Goal: Obtain resource: Download file/media

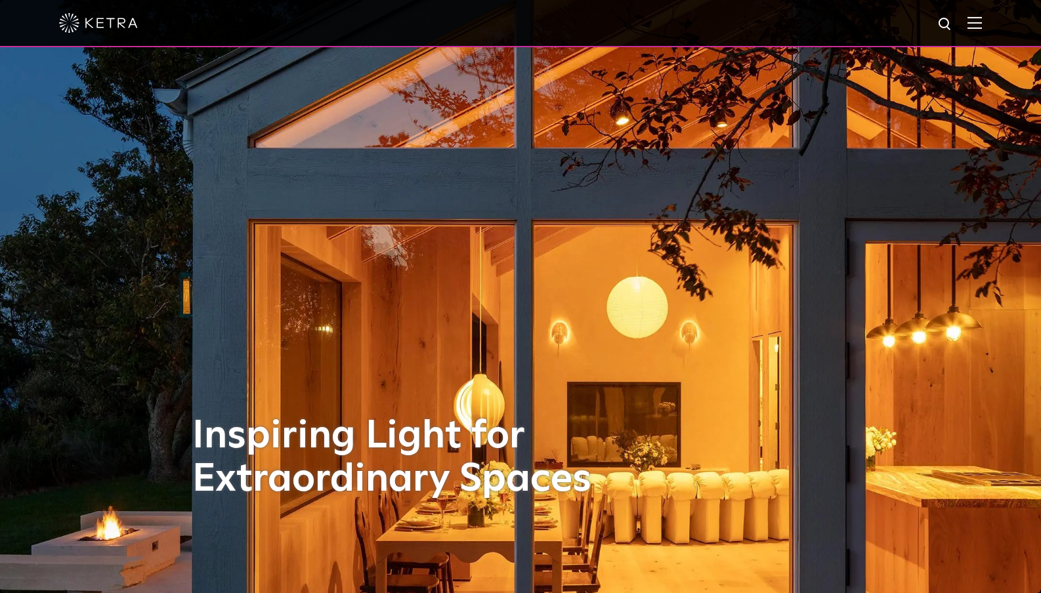
click at [974, 24] on img at bounding box center [974, 22] width 14 height 12
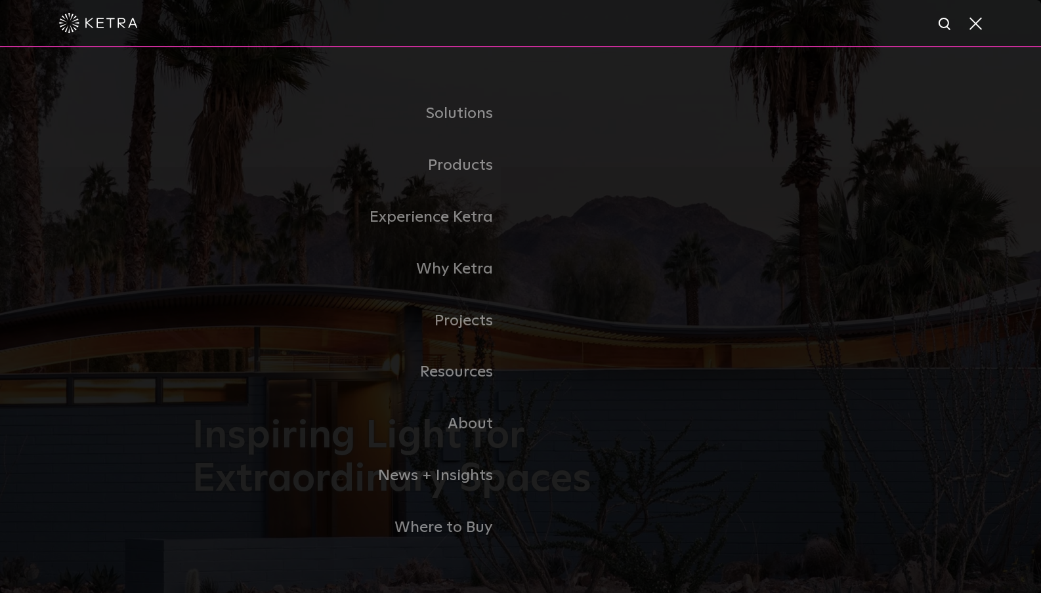
click at [939, 21] on img at bounding box center [945, 24] width 16 height 16
paste input "UND3TFQ1PBZF"
type input "UND3TFQ1PBZF"
click at [913, 24] on button "Search" at bounding box center [914, 24] width 20 height 20
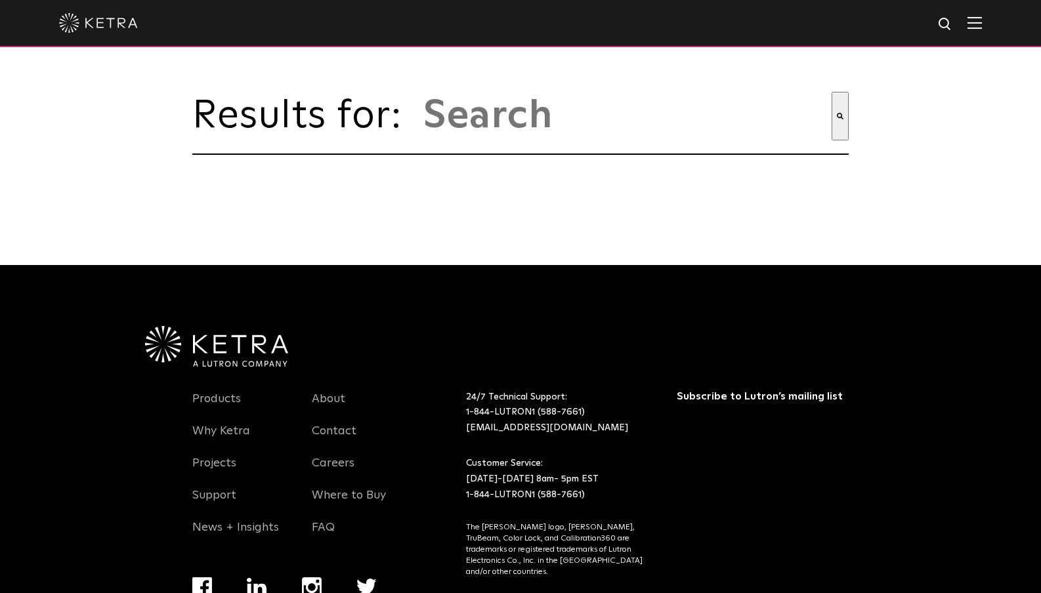
type input "und3tfq1pbzf"
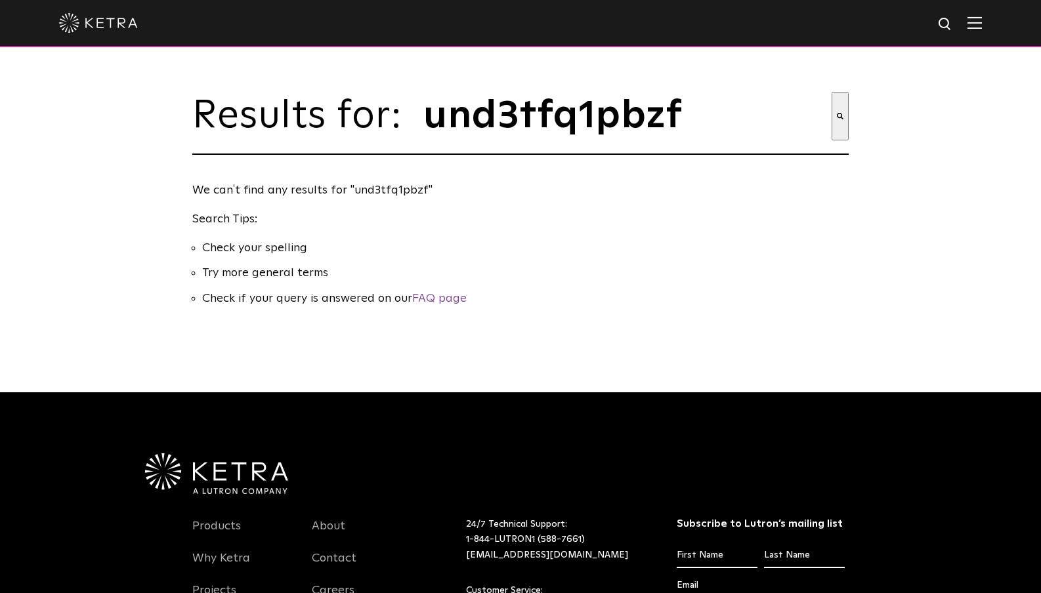
click at [123, 37] on div at bounding box center [520, 23] width 923 height 46
click at [122, 31] on img at bounding box center [98, 23] width 79 height 20
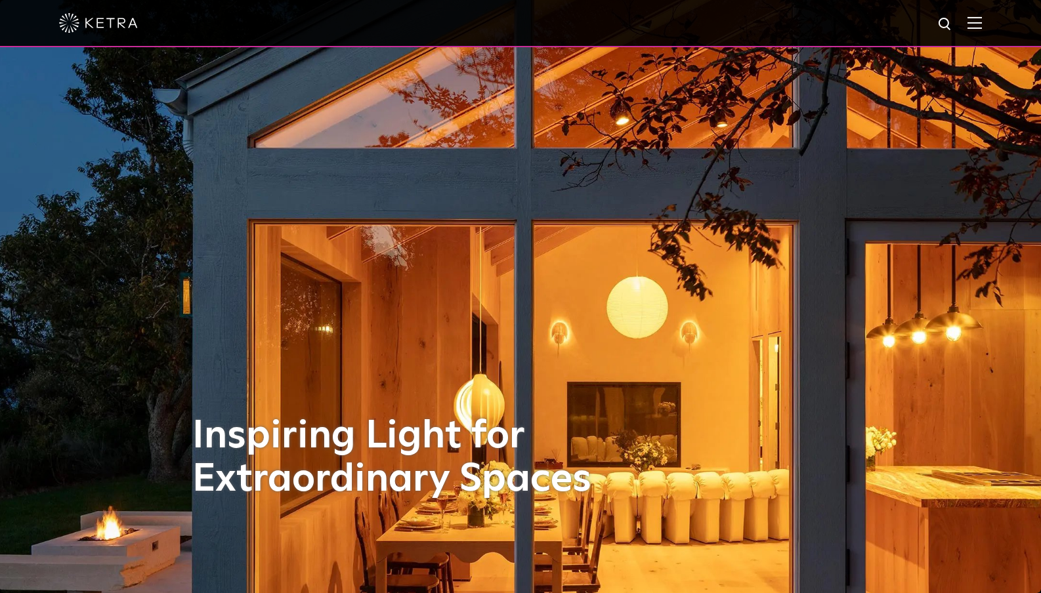
click at [940, 22] on img at bounding box center [945, 24] width 16 height 16
type input "ketra"
click at [913, 24] on button "Search" at bounding box center [914, 24] width 20 height 20
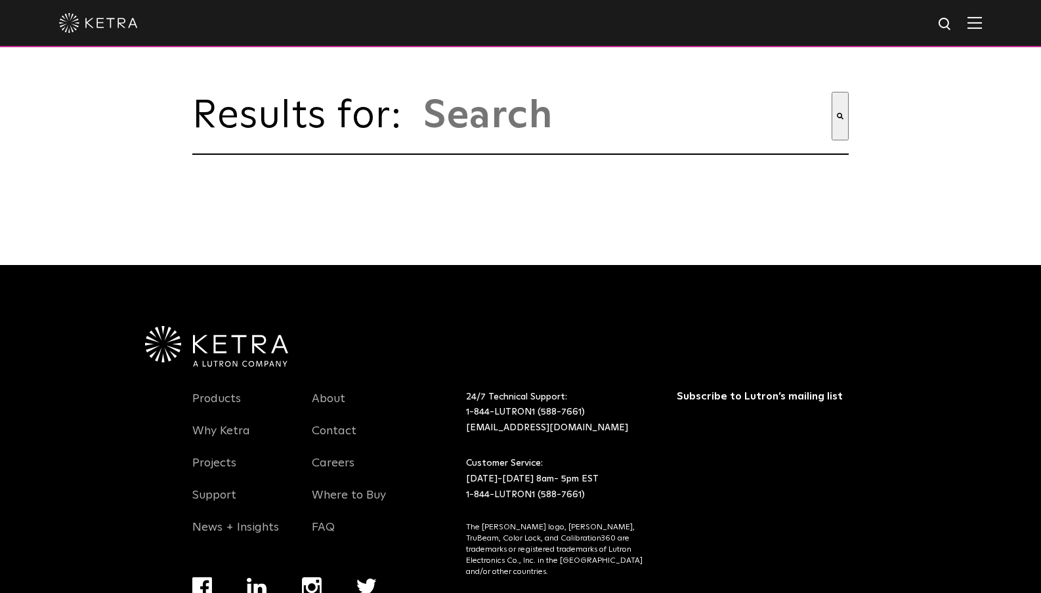
type input "ketra"
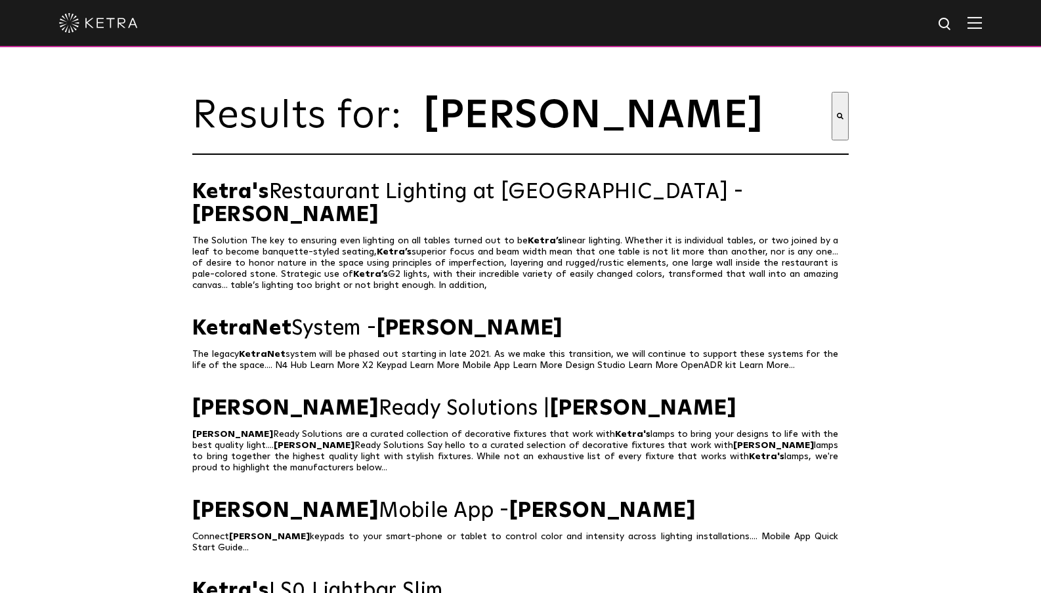
click at [822, 117] on input "ketra" at bounding box center [626, 116] width 409 height 49
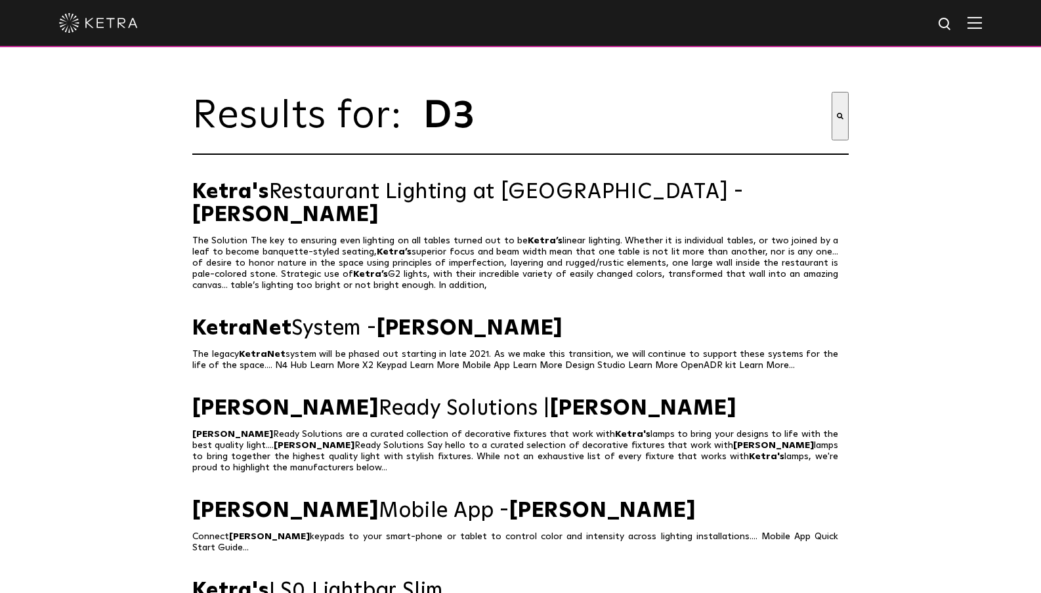
type input "D3"
click at [840, 116] on button "Search" at bounding box center [839, 116] width 17 height 49
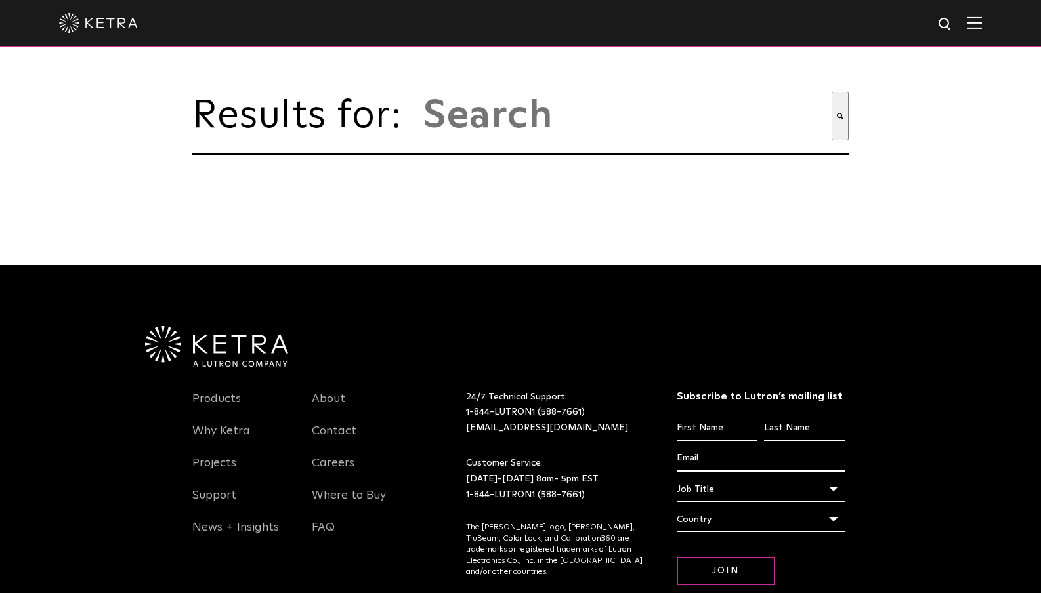
click at [567, 124] on input "This is a search field with an auto-suggest feature attached." at bounding box center [626, 116] width 409 height 49
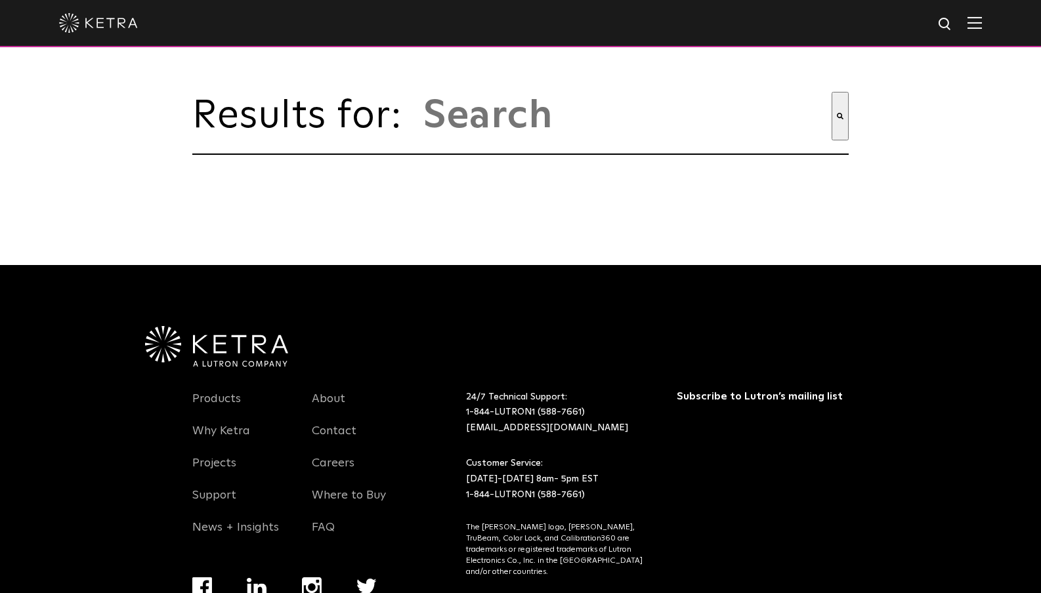
type input "[PERSON_NAME]"
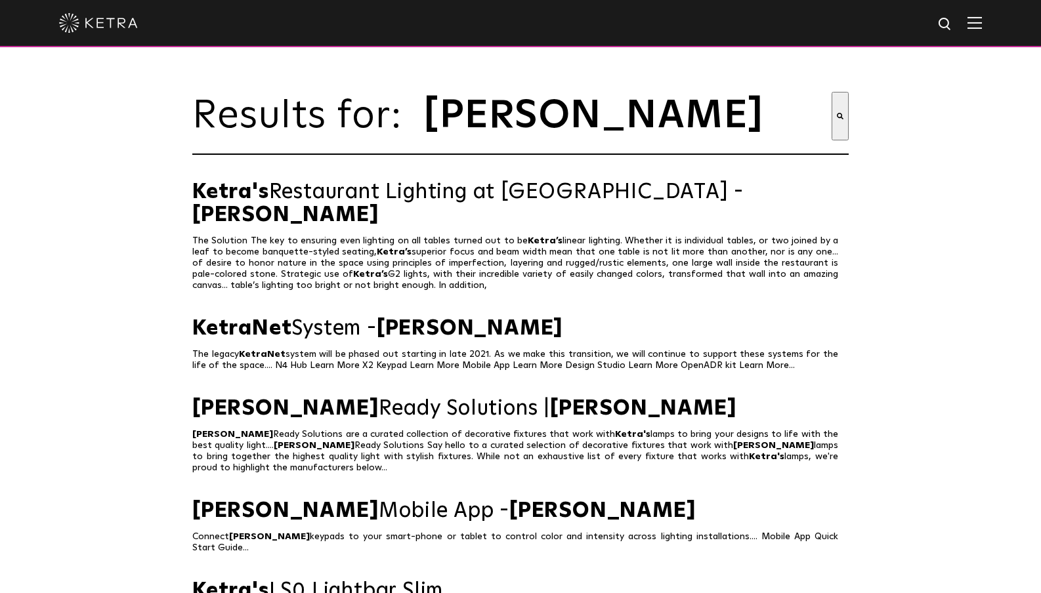
click at [944, 31] on img at bounding box center [945, 24] width 16 height 16
click at [814, 35] on input "[PERSON_NAME]" at bounding box center [822, 25] width 172 height 30
paste input "UND3TFSQ1PBZF"
type input "UND3TFSQ1PBZF"
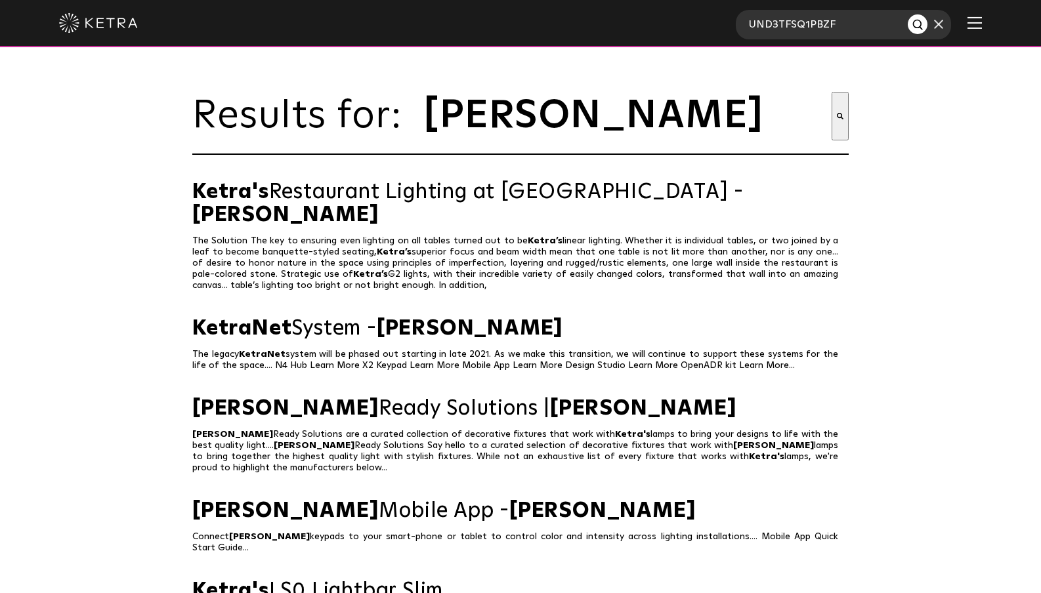
click at [922, 26] on img "Search" at bounding box center [919, 25] width 14 height 14
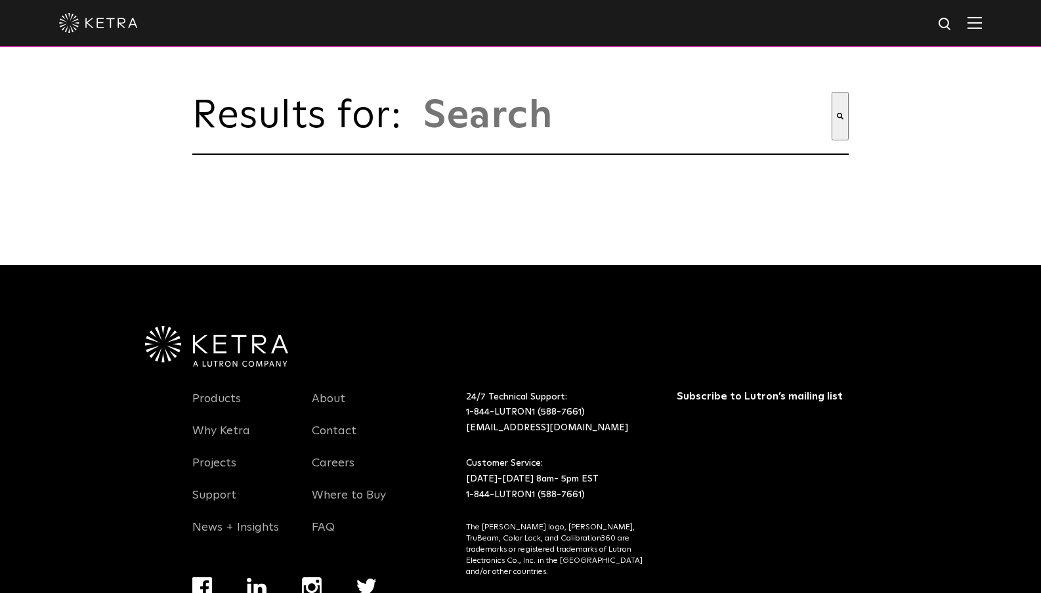
type input "und3tfsq1pbzf"
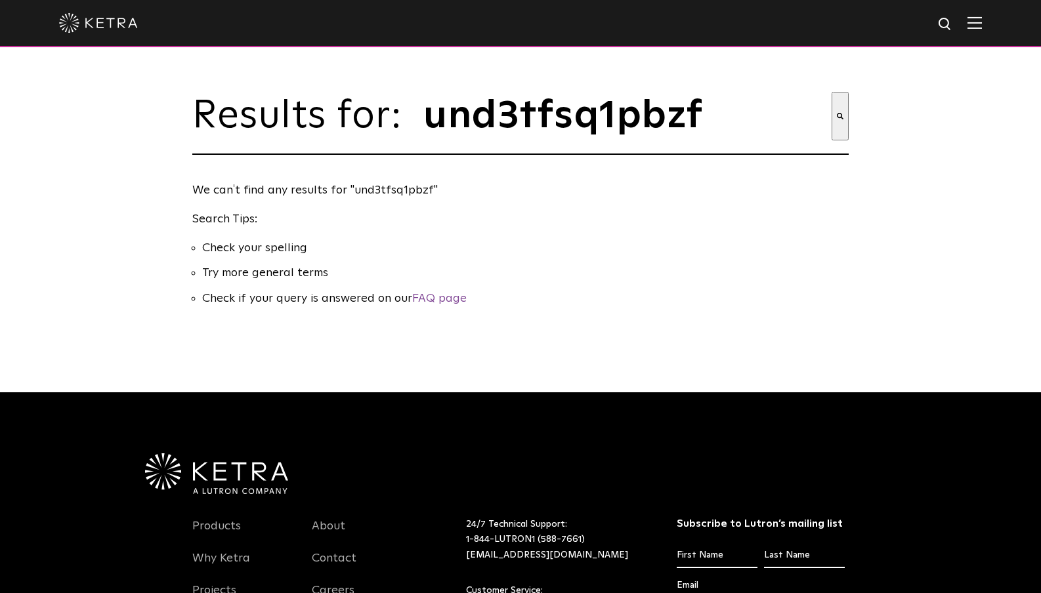
click at [939, 133] on div "Results for: This is a search field with an auto-suggest feature attached. und3…" at bounding box center [520, 196] width 1041 height 392
drag, startPoint x: 713, startPoint y: 117, endPoint x: 388, endPoint y: 102, distance: 324.6
click at [388, 102] on div "Results for: This is a search field with an auto-suggest feature attached. und3…" at bounding box center [520, 123] width 656 height 63
click at [725, 235] on div "We can′t find any results for "und3tfsq1pbzf" Search Tips: Check your spelling …" at bounding box center [520, 244] width 656 height 127
click at [1004, 167] on div "Results for: This is a search field with an auto-suggest feature attached. und3…" at bounding box center [520, 196] width 1041 height 392
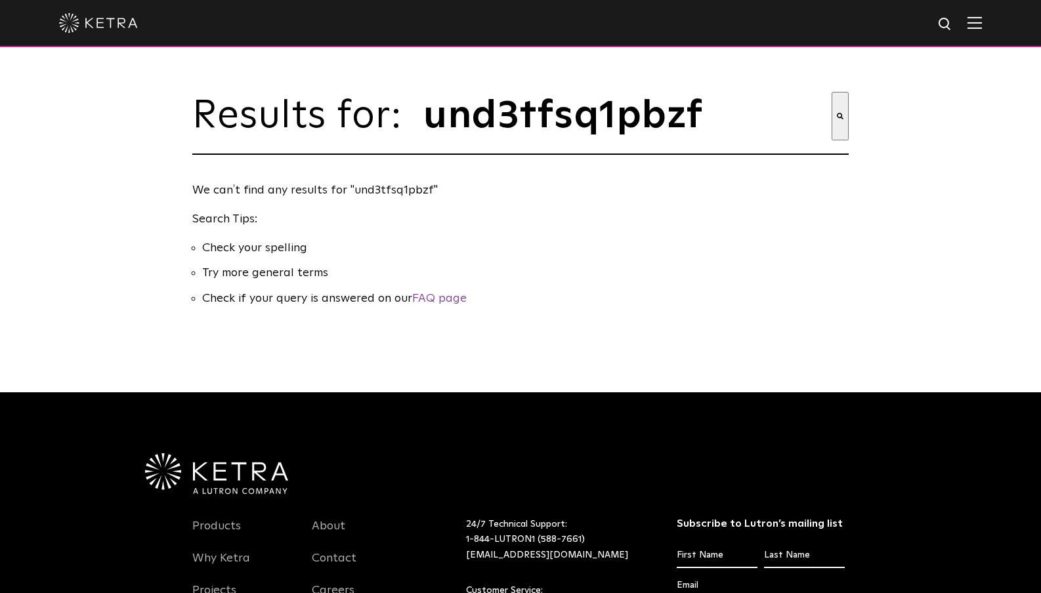
drag, startPoint x: 702, startPoint y: 122, endPoint x: 403, endPoint y: 111, distance: 299.5
click at [403, 111] on div "Results for: This is a search field with an auto-suggest feature attached. und3…" at bounding box center [520, 123] width 656 height 63
click at [568, 194] on p "We can′t find any results for "und3tfsq1pbzf"" at bounding box center [517, 190] width 650 height 19
click at [550, 113] on input "und3tfsq1pbzf" at bounding box center [626, 116] width 409 height 49
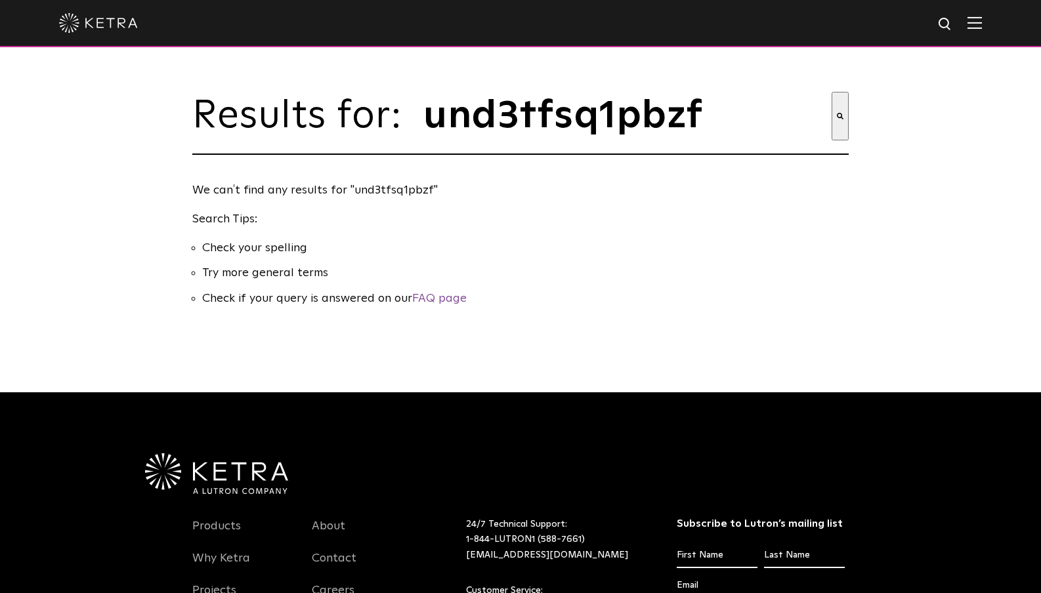
click at [550, 113] on input "und3tfsq1pbzf" at bounding box center [626, 116] width 409 height 49
click at [863, 266] on div "Results for: This is a search field with an auto-suggest feature attached. und3…" at bounding box center [520, 196] width 1041 height 392
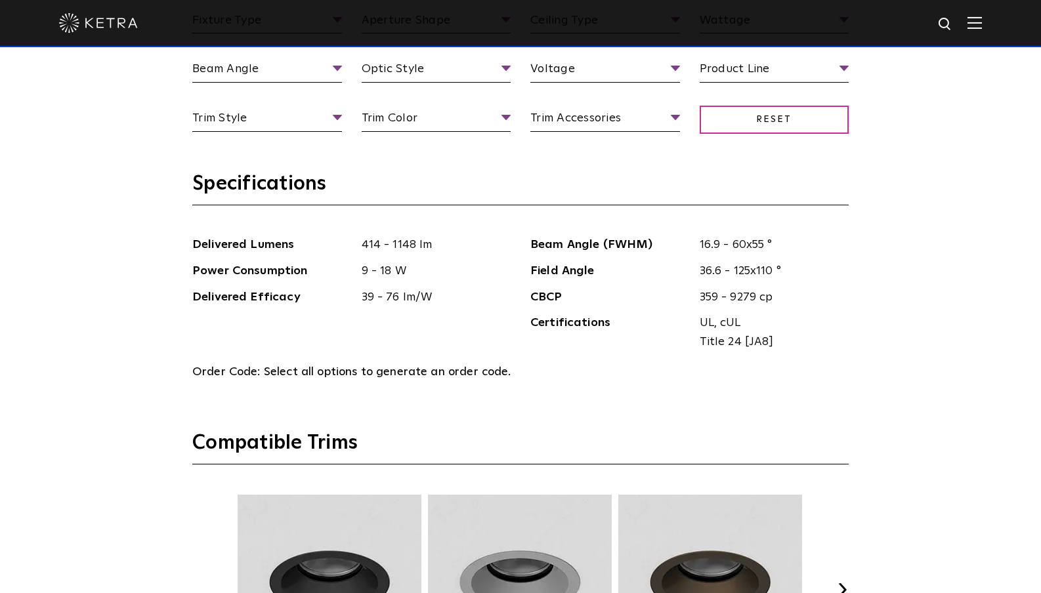
scroll to position [1185, 0]
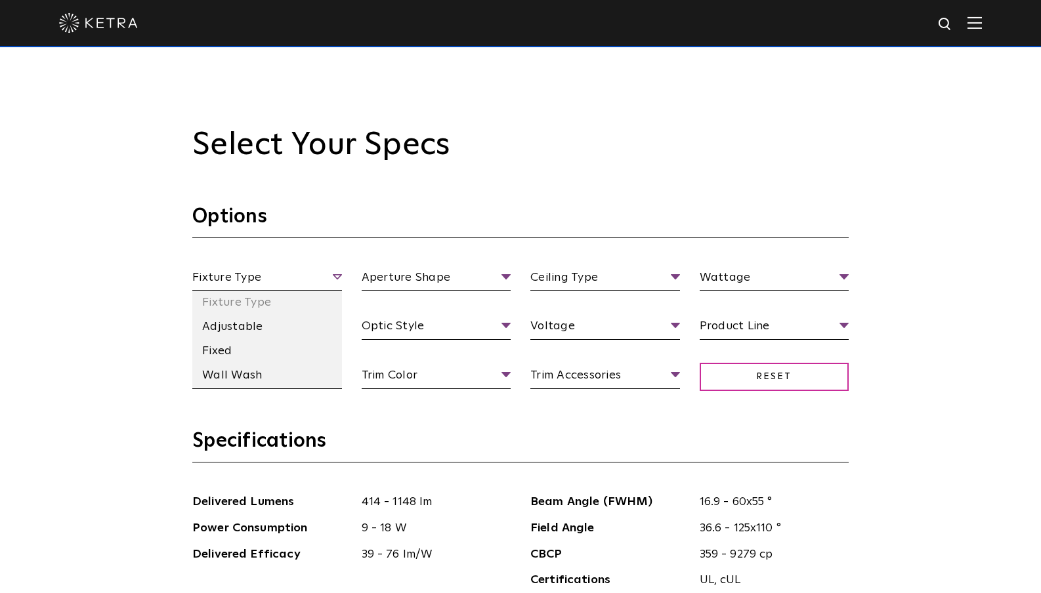
click at [323, 281] on span "Fixture Type" at bounding box center [267, 279] width 150 height 23
click at [252, 316] on li "Adjustable" at bounding box center [267, 327] width 150 height 24
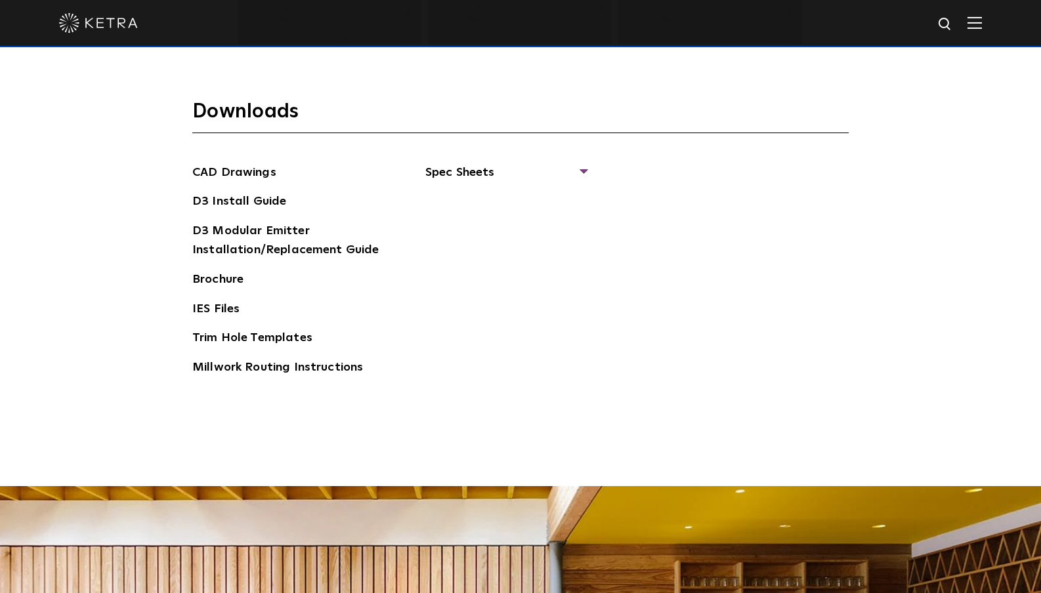
scroll to position [2116, 0]
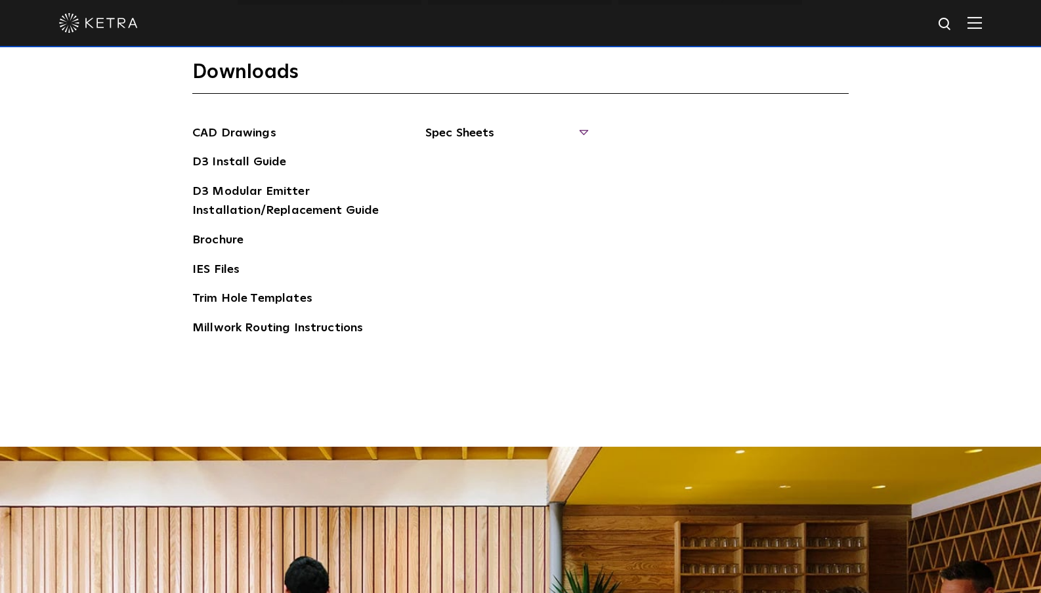
click at [479, 127] on span "Spec Sheets" at bounding box center [505, 138] width 161 height 29
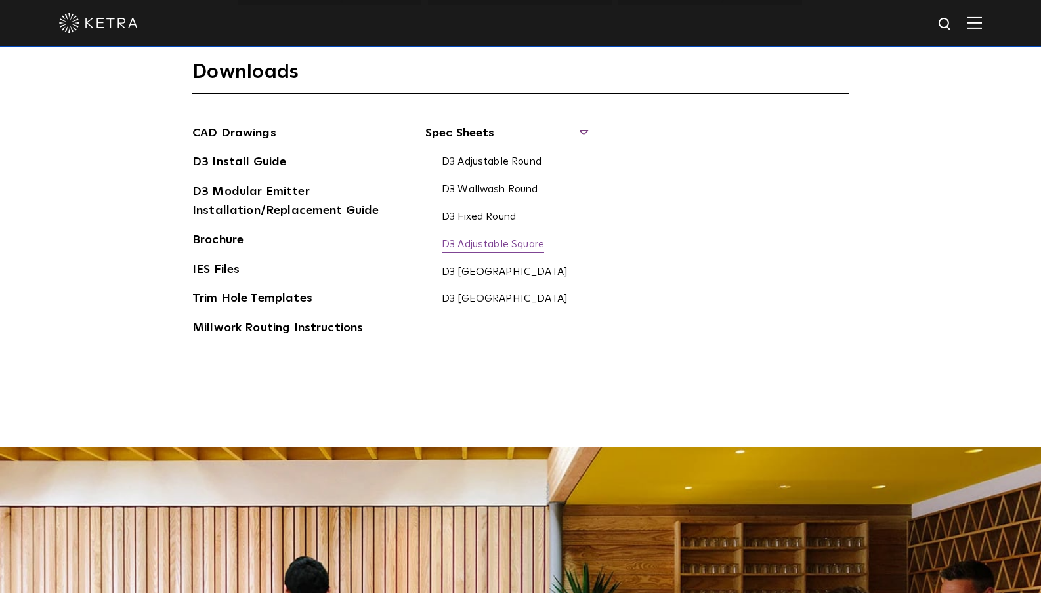
click at [526, 238] on link "D3 Adjustable Square" at bounding box center [493, 245] width 102 height 14
